Goal: Navigation & Orientation: Find specific page/section

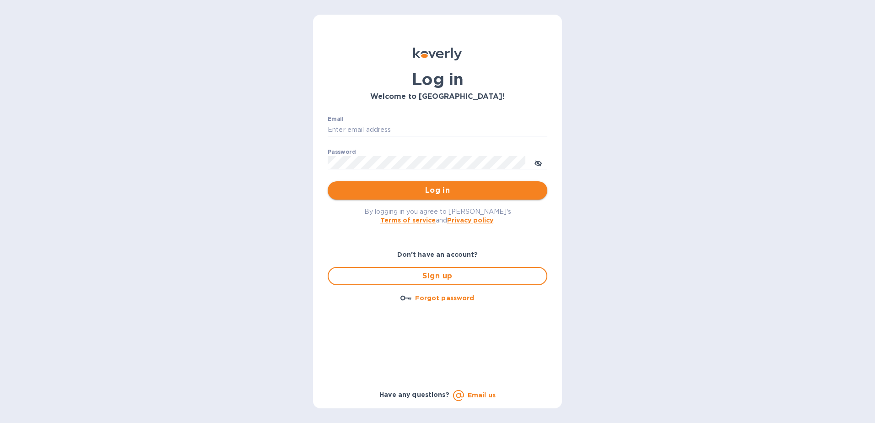
type input "michael@ammoelectric.com"
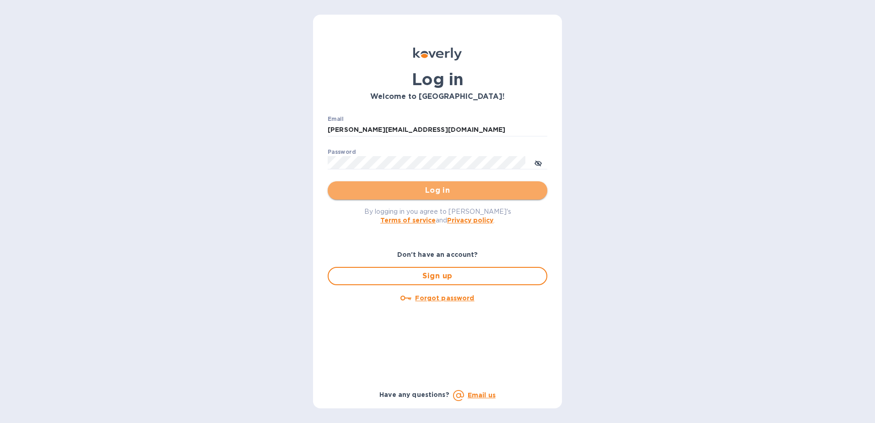
click at [429, 194] on span "Log in" at bounding box center [437, 190] width 205 height 11
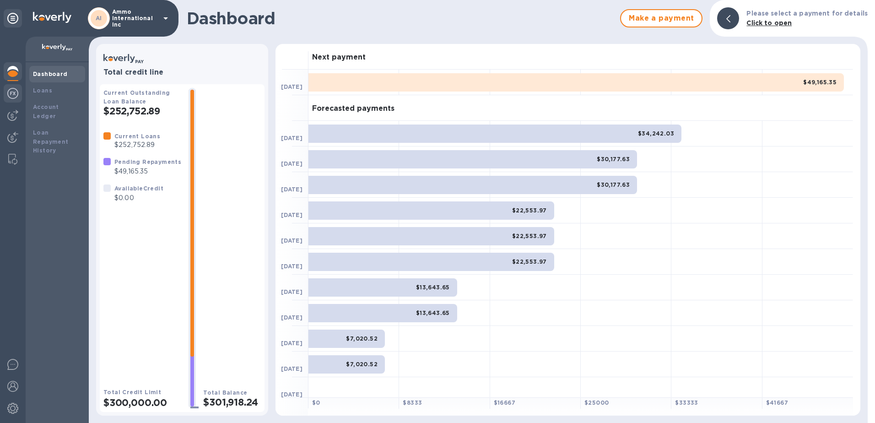
click at [9, 93] on img at bounding box center [12, 93] width 11 height 11
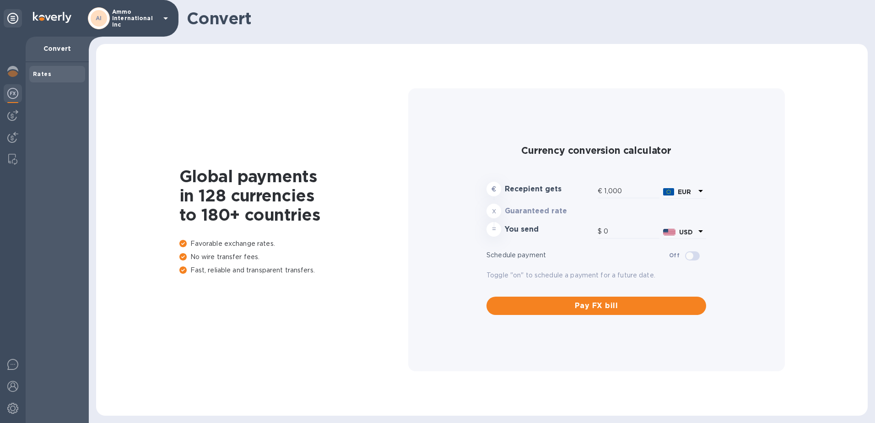
type input "1,172.14"
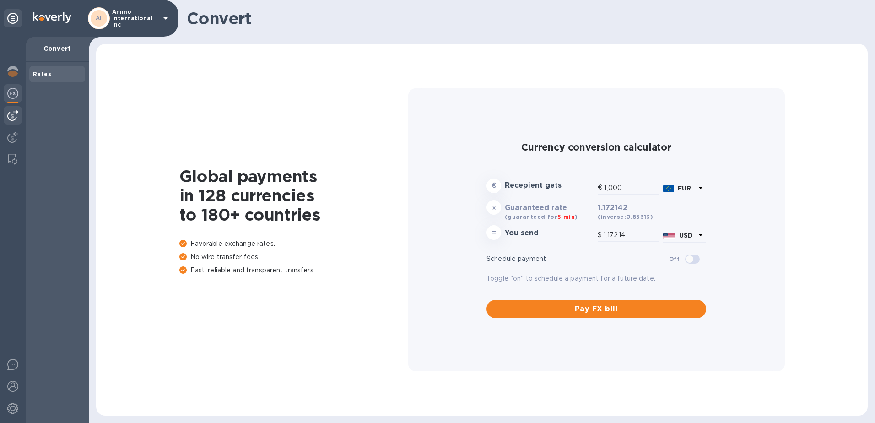
click at [15, 113] on img at bounding box center [12, 115] width 11 height 11
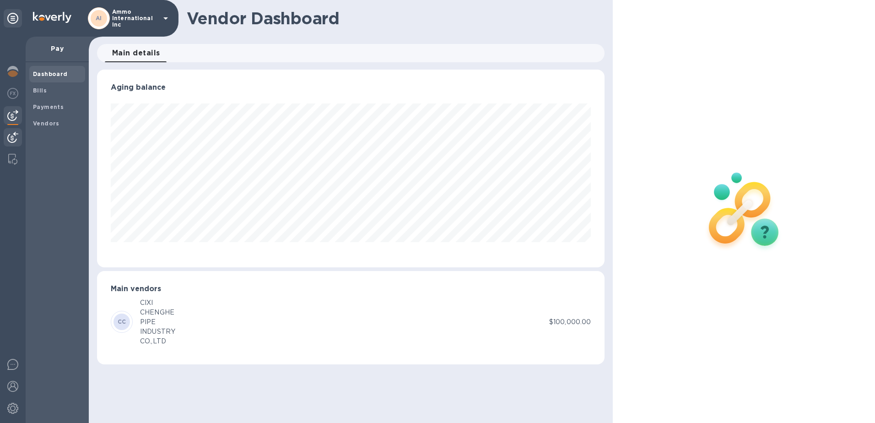
scroll to position [198, 508]
click at [14, 137] on img at bounding box center [12, 137] width 11 height 11
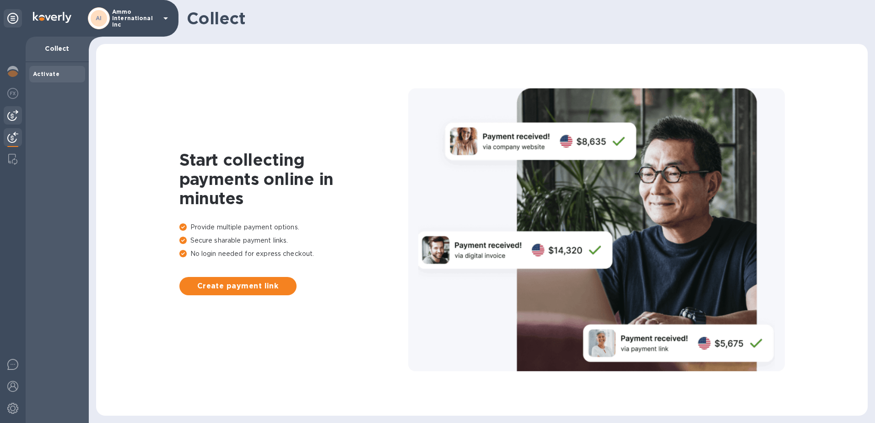
click at [14, 118] on img at bounding box center [12, 115] width 11 height 11
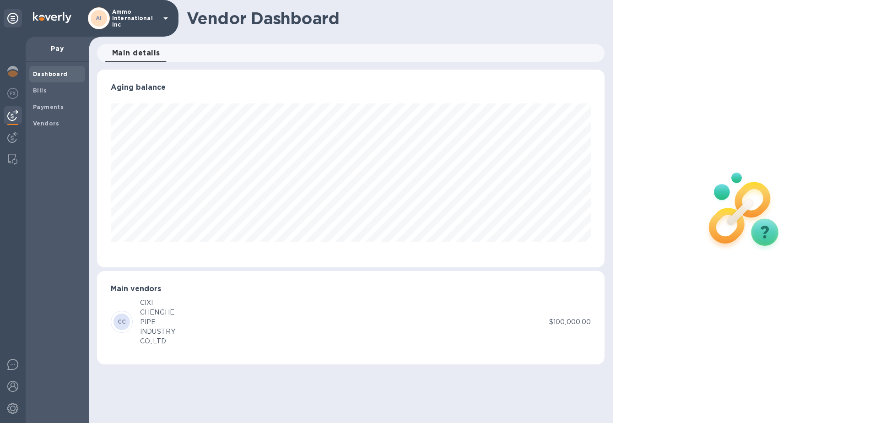
scroll to position [198, 508]
click at [27, 112] on div "Dashboard Bills Payments Vendors" at bounding box center [57, 242] width 63 height 360
click at [45, 107] on b "Payments" at bounding box center [48, 106] width 31 height 7
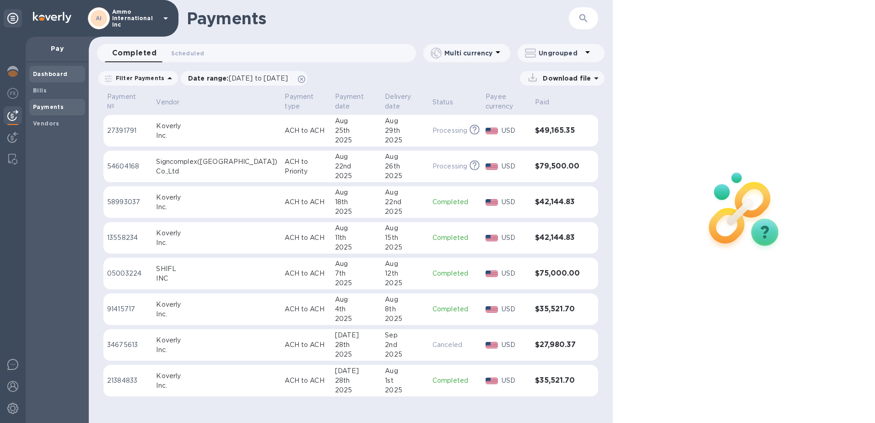
click at [52, 72] on b "Dashboard" at bounding box center [50, 73] width 35 height 7
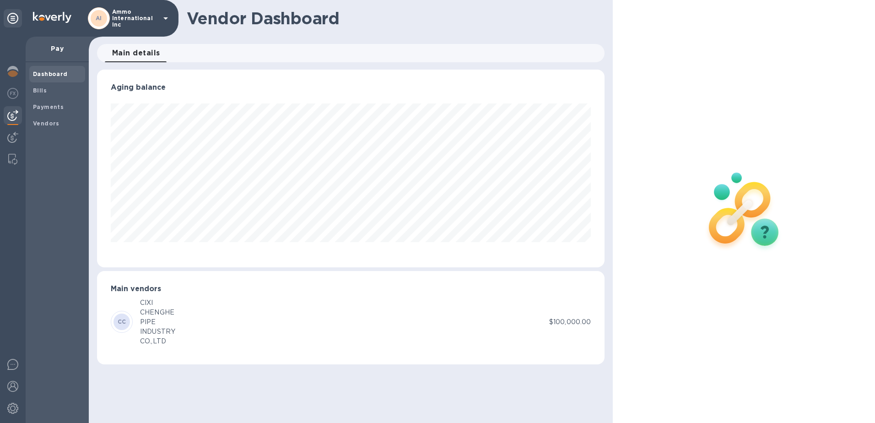
scroll to position [198, 508]
click at [45, 94] on span "Bills" at bounding box center [40, 90] width 14 height 9
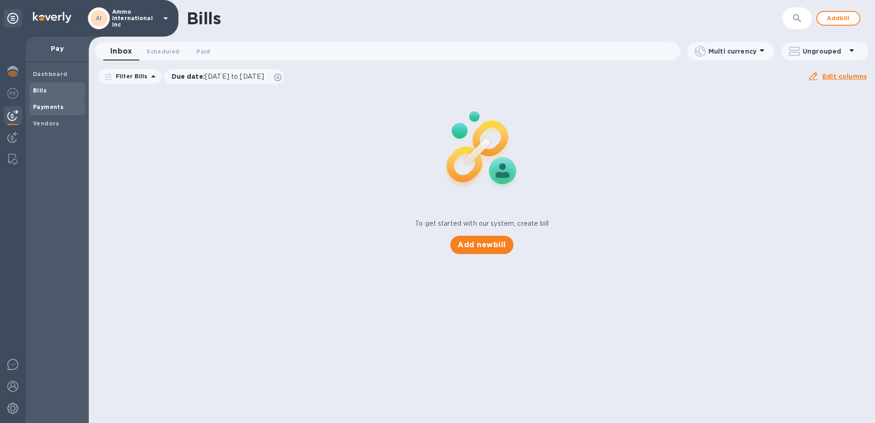
click at [58, 114] on div "Payments" at bounding box center [57, 107] width 56 height 16
